Goal: Book appointment/travel/reservation

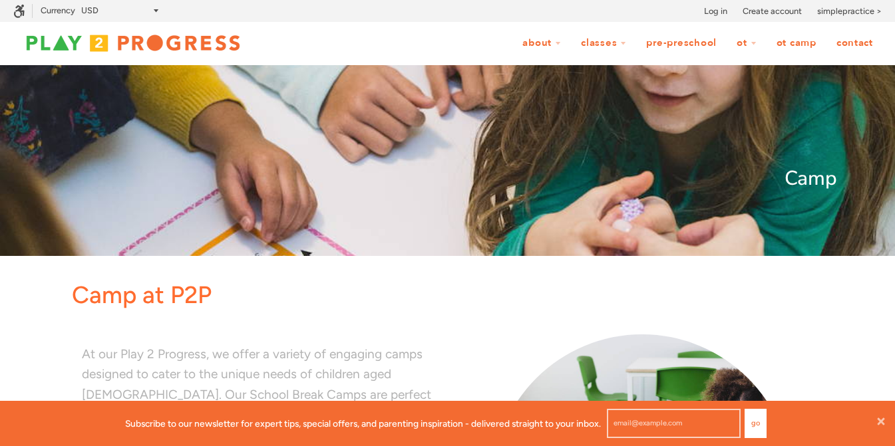
scroll to position [1, 1]
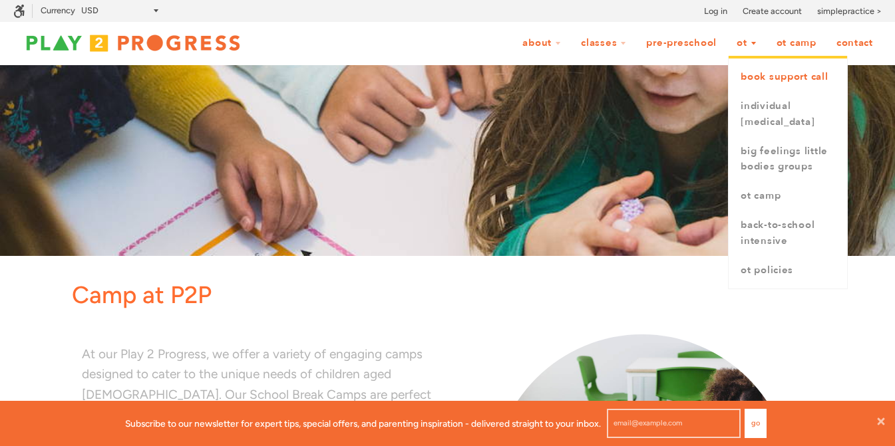
click at [744, 77] on link "book support call" at bounding box center [787, 77] width 118 height 29
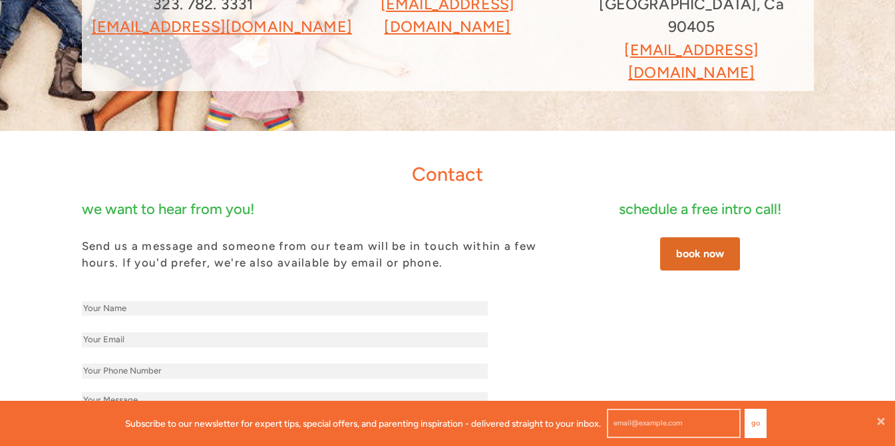
scroll to position [232, 0]
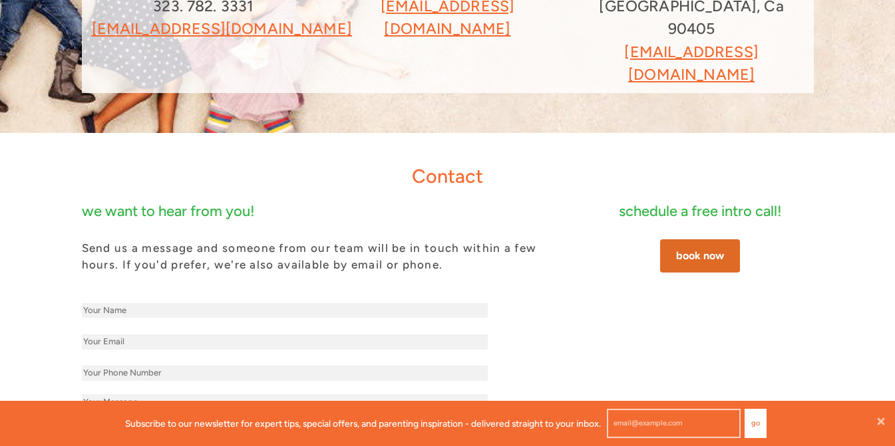
click at [376, 240] on p "Send us a message and someone from our team will be in touch within a few hours…" at bounding box center [321, 257] width 479 height 34
click at [360, 366] on input "text" at bounding box center [285, 373] width 406 height 15
click at [368, 274] on div "submit" at bounding box center [321, 383] width 479 height 218
click at [698, 239] on link "book now" at bounding box center [700, 255] width 80 height 33
